Goal: Transaction & Acquisition: Obtain resource

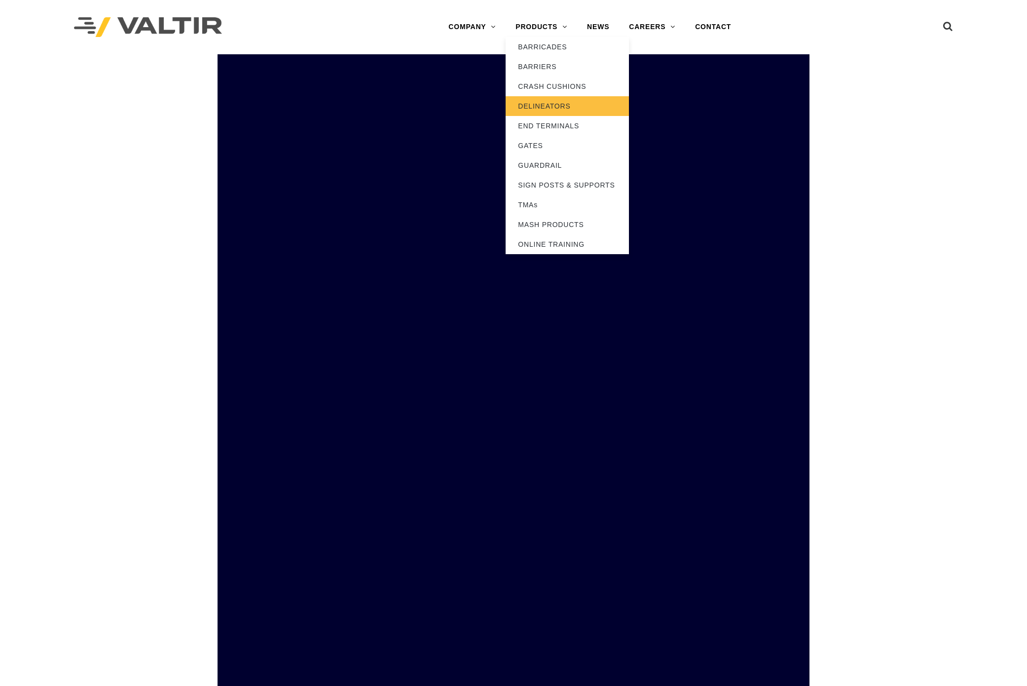
click at [541, 108] on link "DELINEATORS" at bounding box center [567, 106] width 123 height 20
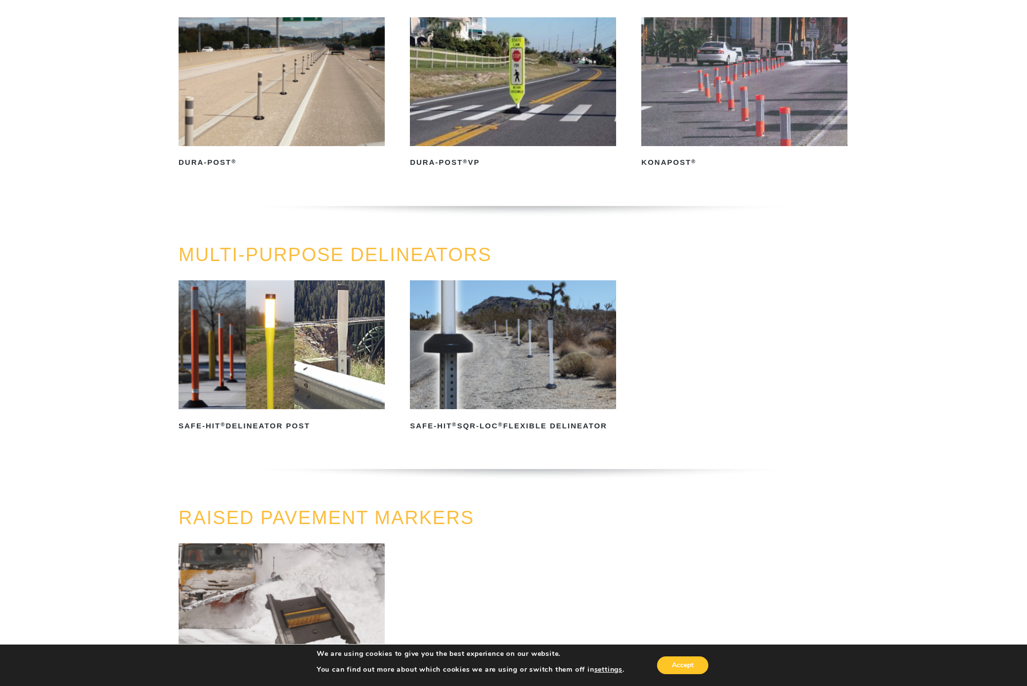
scroll to position [148, 0]
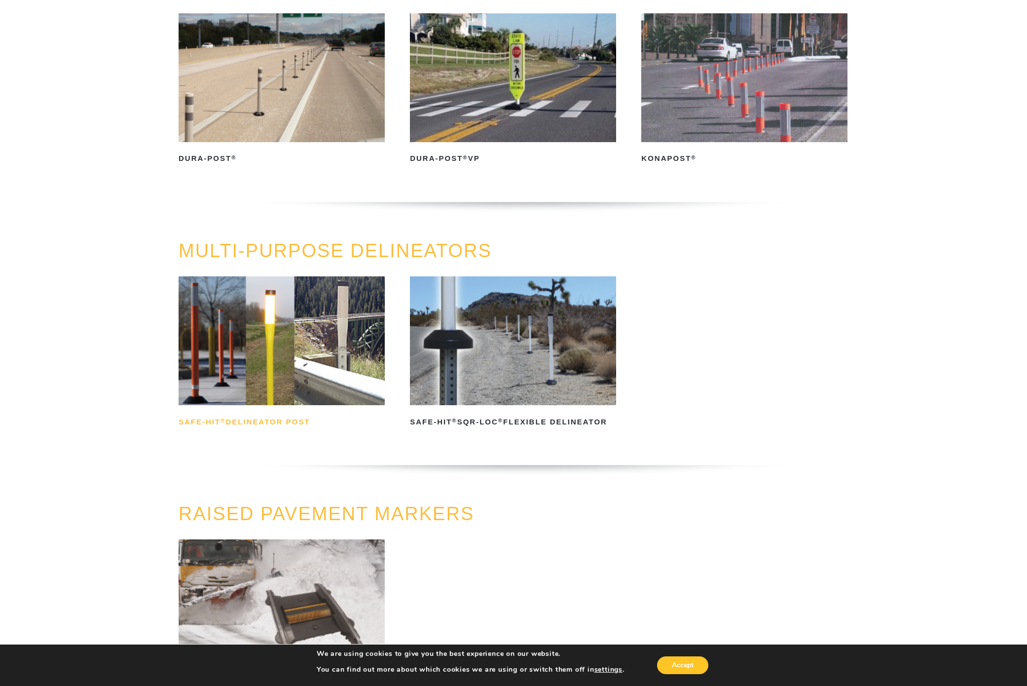
click at [248, 422] on h2 "Safe-Hit ® Delineator Post" at bounding box center [282, 422] width 206 height 16
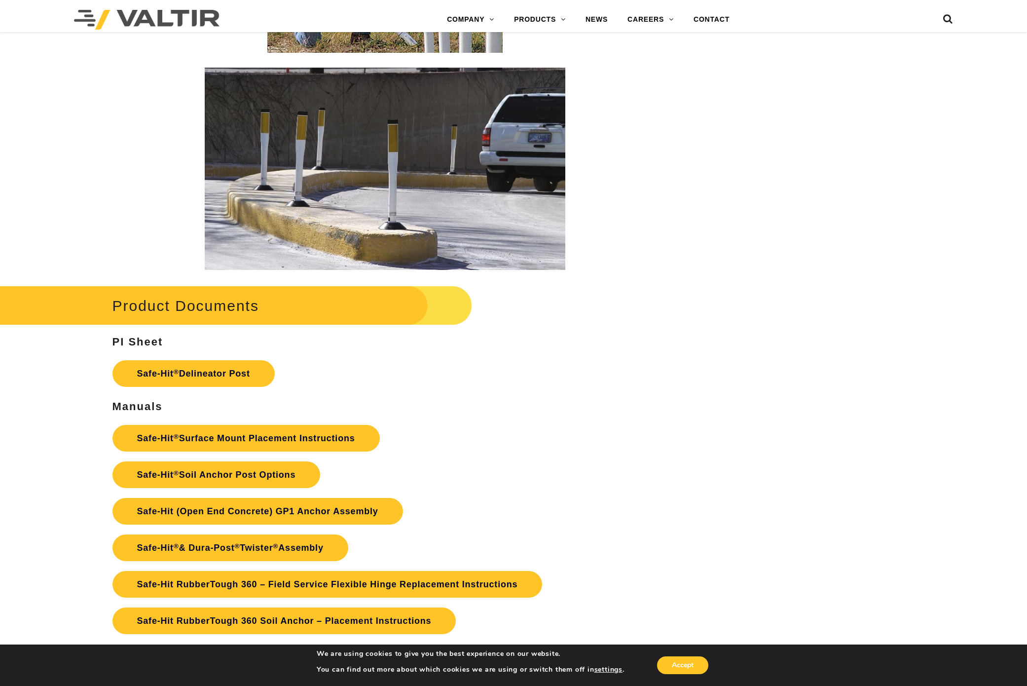
scroll to position [1973, 0]
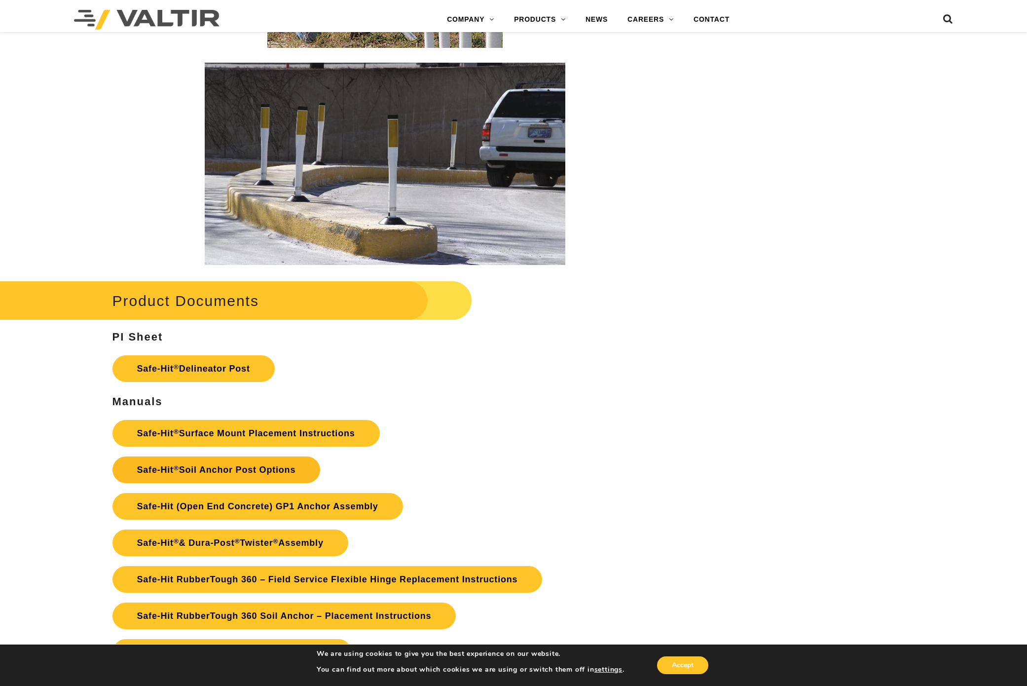
click at [236, 473] on link "Safe-Hit ® Soil Anchor Post Options" at bounding box center [216, 469] width 208 height 27
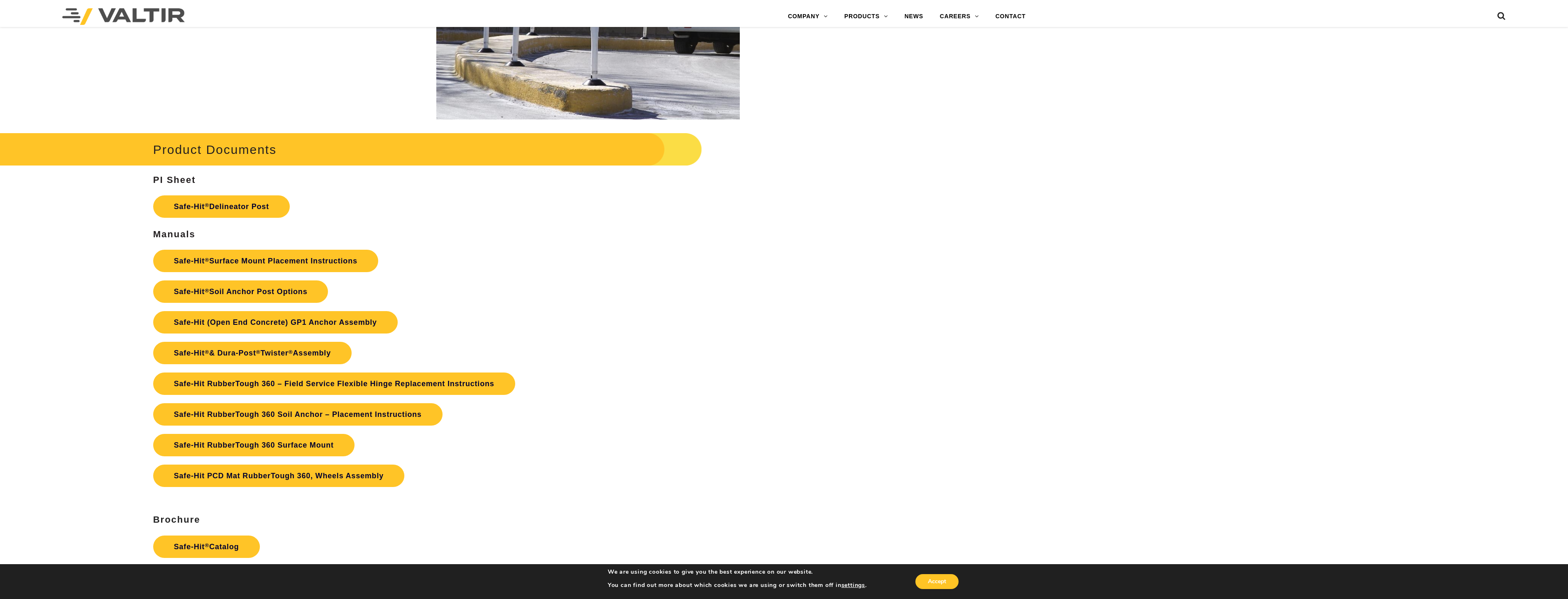
scroll to position [1951, 0]
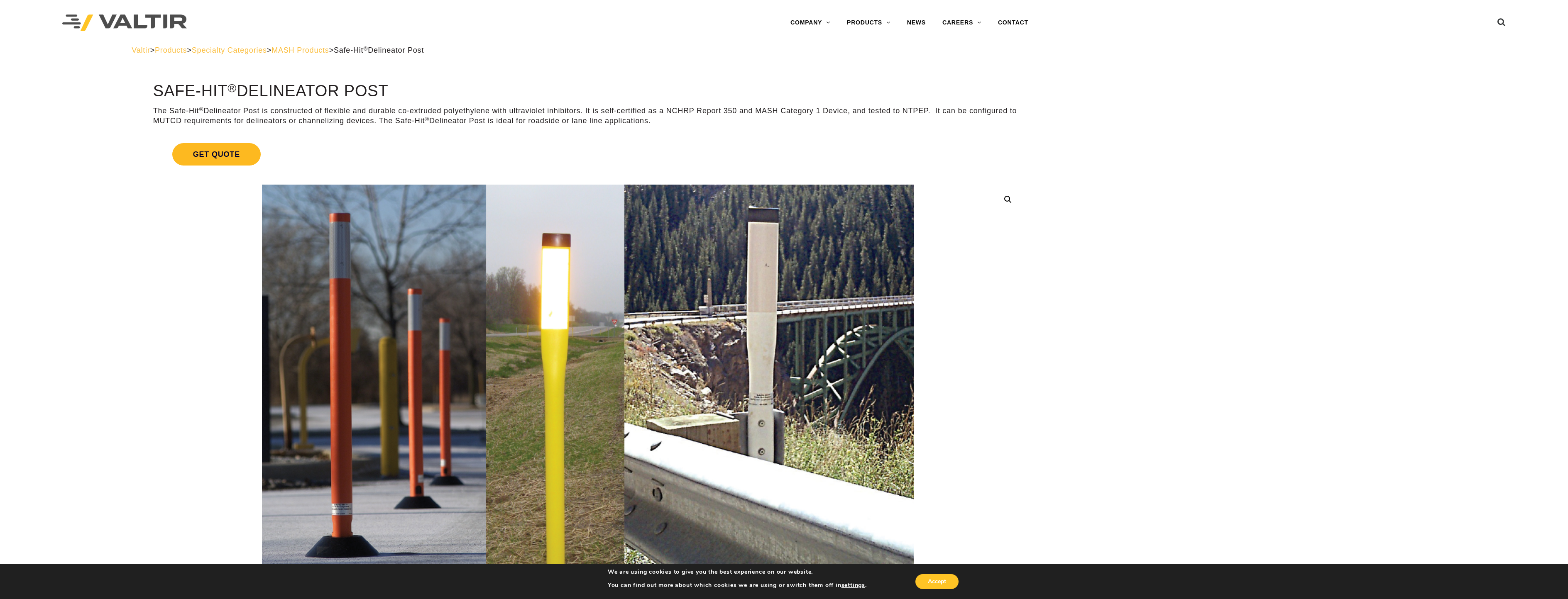
click at [213, 156] on span "Get Quote" at bounding box center [216, 154] width 88 height 23
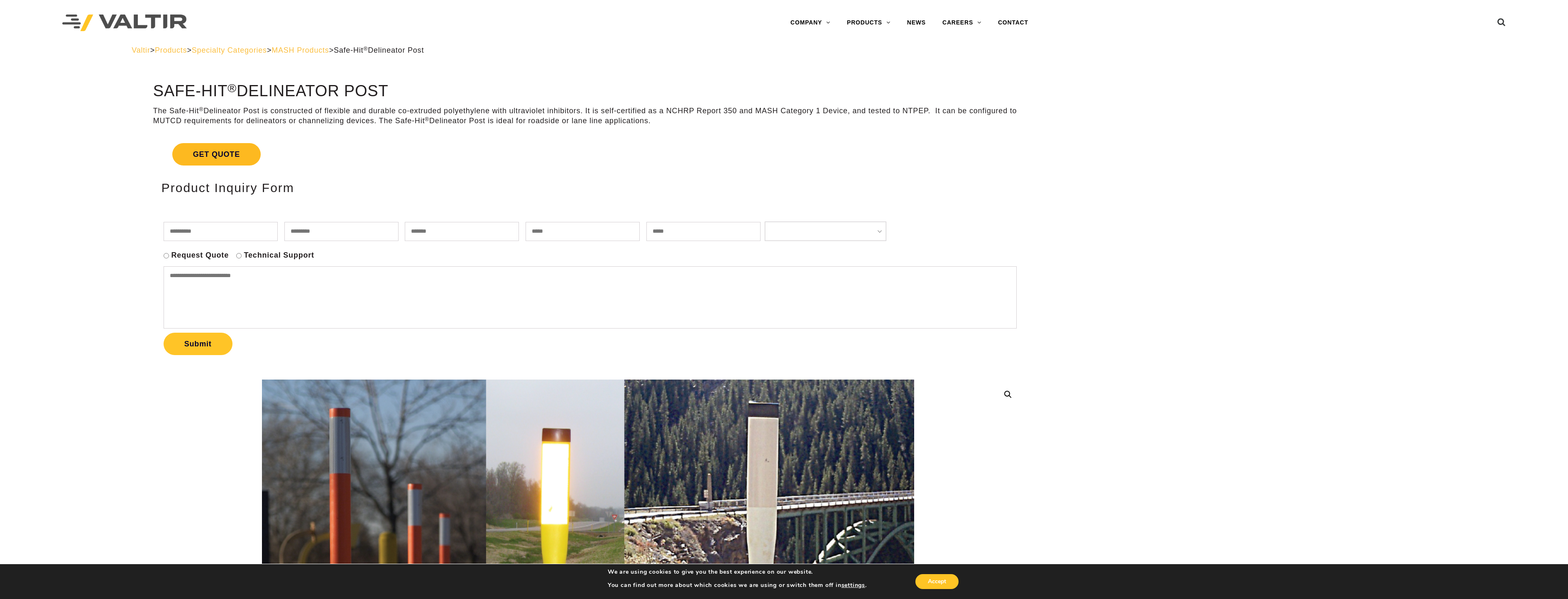
click at [213, 156] on span "Get Quote" at bounding box center [216, 154] width 88 height 23
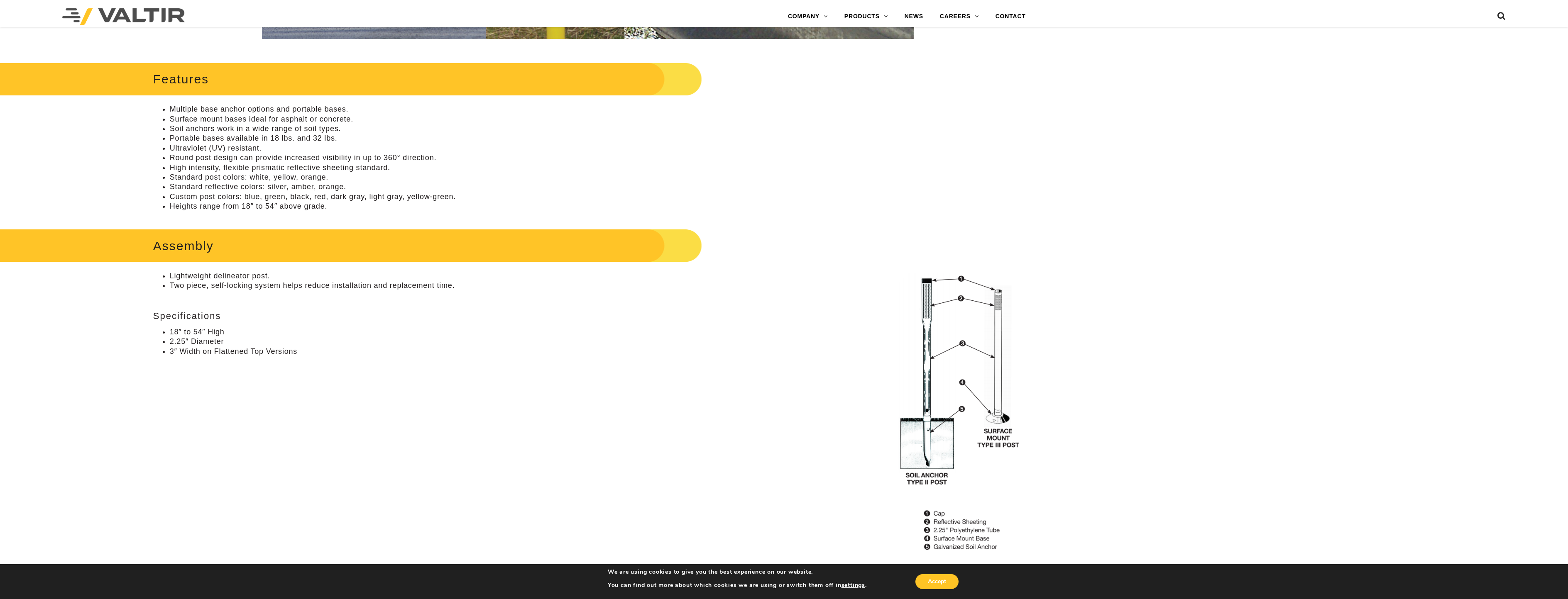
scroll to position [664, 0]
